Goal: Find specific page/section: Find specific page/section

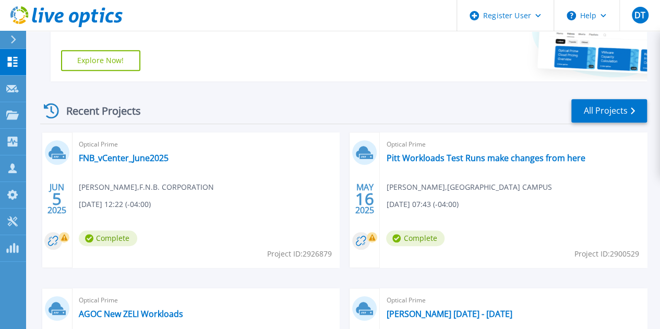
scroll to position [270, 0]
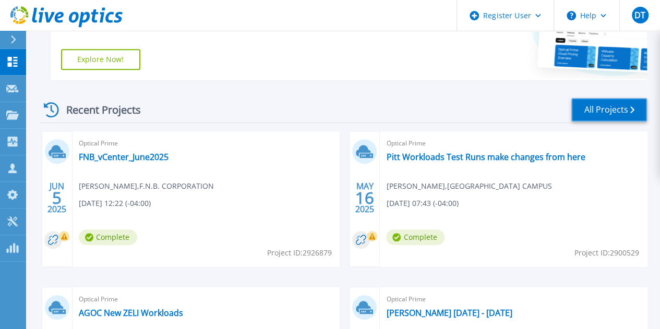
click at [607, 105] on link "All Projects" at bounding box center [609, 109] width 76 height 23
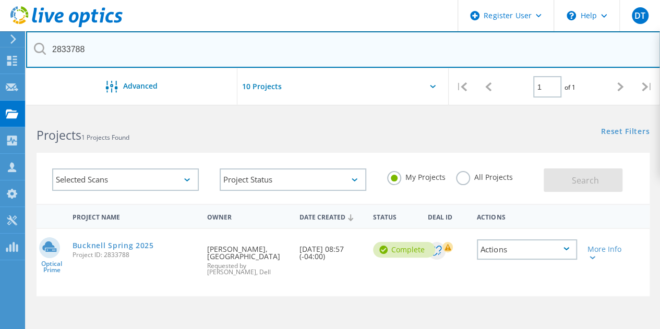
click at [89, 47] on input "2833788" at bounding box center [343, 49] width 635 height 37
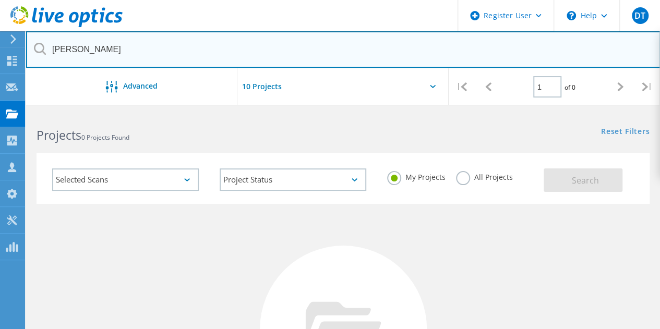
click at [140, 54] on input "Paul Spa" at bounding box center [343, 49] width 635 height 37
drag, startPoint x: 78, startPoint y: 52, endPoint x: 33, endPoint y: 47, distance: 44.6
click at [33, 47] on div "Paul" at bounding box center [343, 49] width 634 height 37
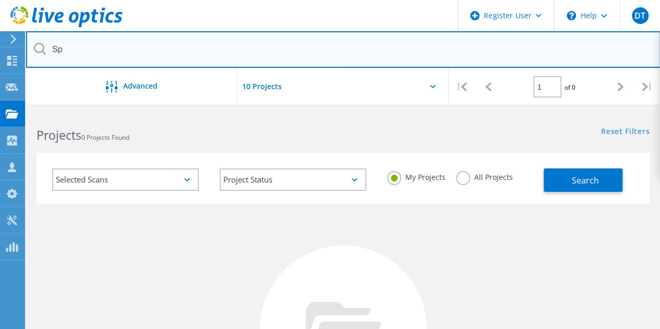
type input "S"
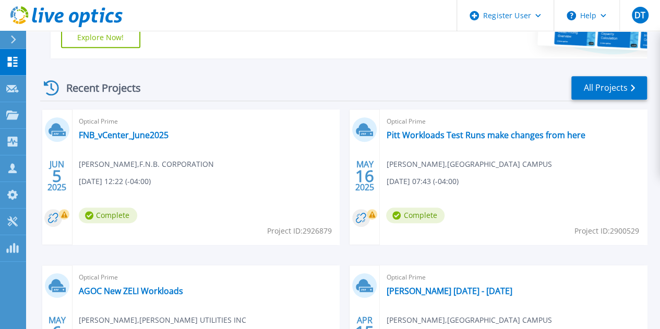
scroll to position [279, 0]
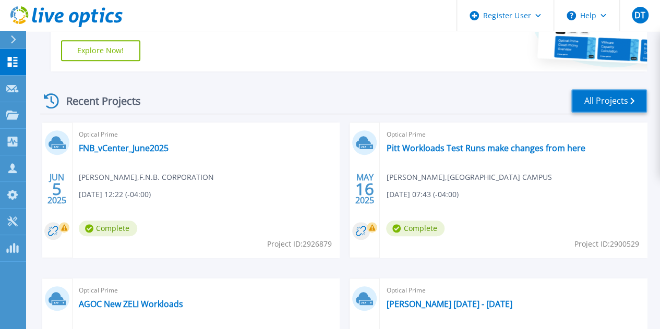
click at [612, 98] on link "All Projects" at bounding box center [609, 100] width 76 height 23
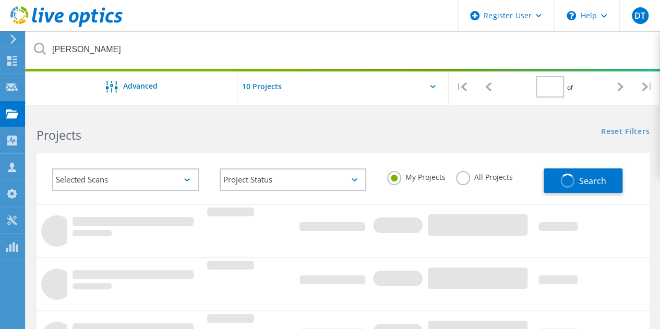
type input "1"
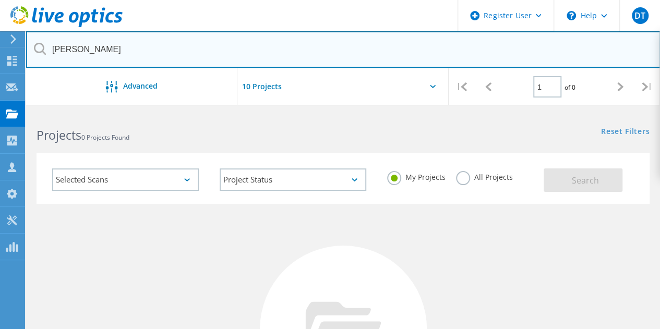
click at [99, 58] on input "[PERSON_NAME]" at bounding box center [343, 49] width 635 height 37
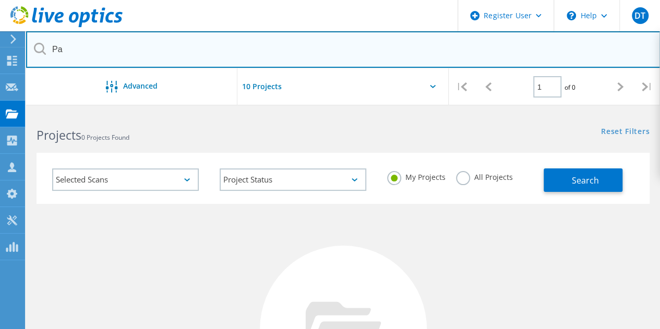
type input "P"
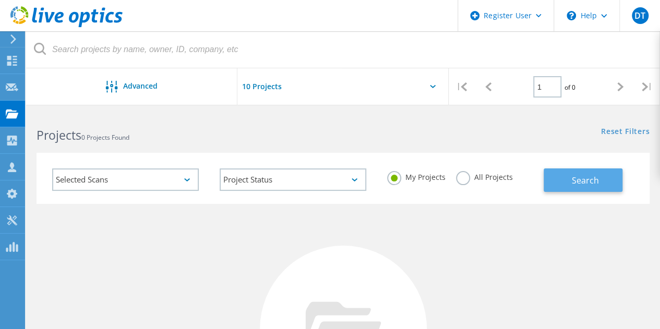
click at [578, 184] on span "Search" at bounding box center [585, 180] width 27 height 11
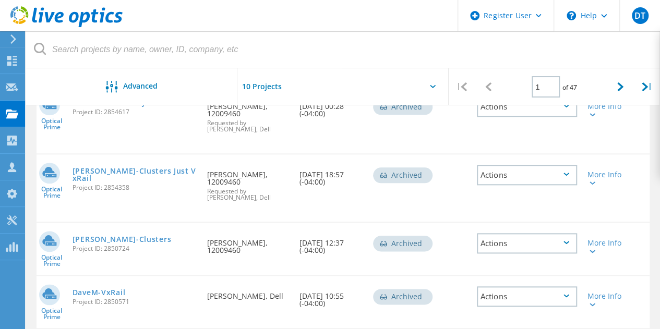
scroll to position [497, 0]
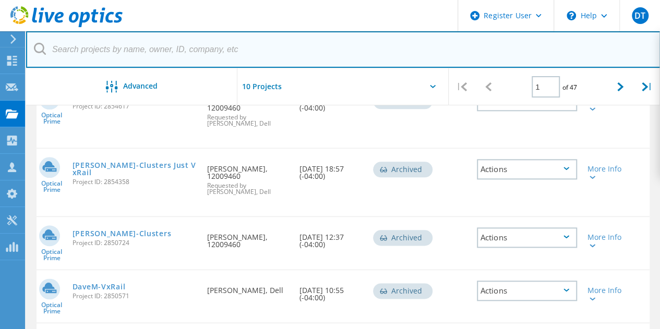
click at [122, 45] on input "text" at bounding box center [343, 49] width 635 height 37
type input "Water"
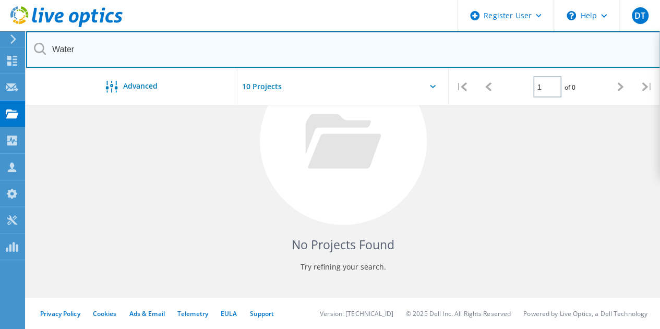
scroll to position [188, 0]
drag, startPoint x: 102, startPoint y: 62, endPoint x: 41, endPoint y: 51, distance: 62.1
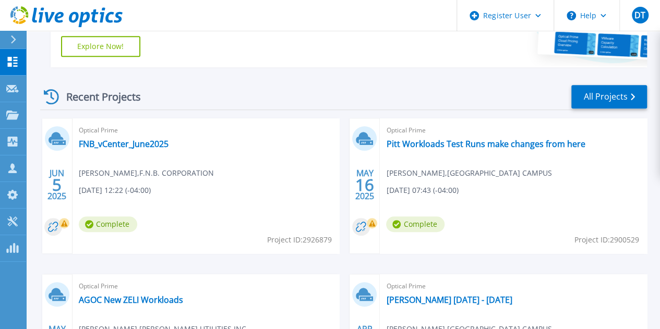
scroll to position [290, 0]
